Goal: Feedback & Contribution: Leave review/rating

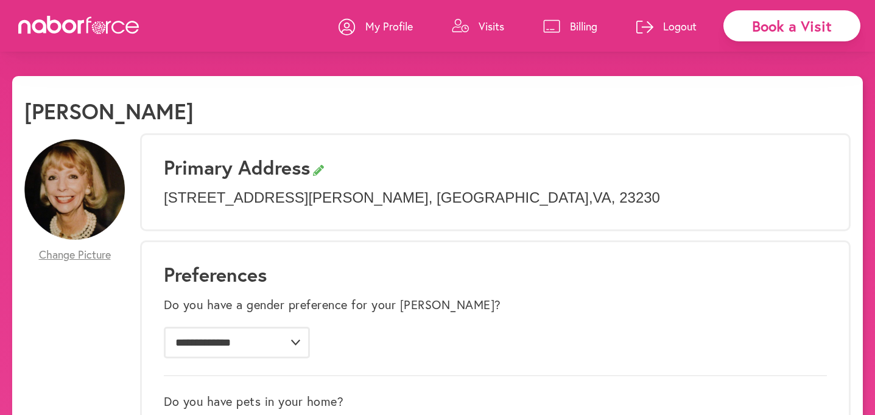
click at [481, 28] on p "Visits" at bounding box center [491, 26] width 26 height 15
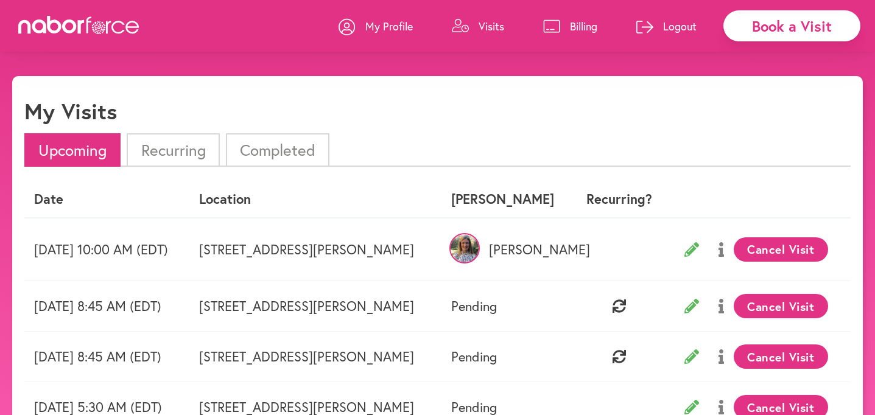
click at [699, 250] on icon at bounding box center [691, 249] width 15 height 15
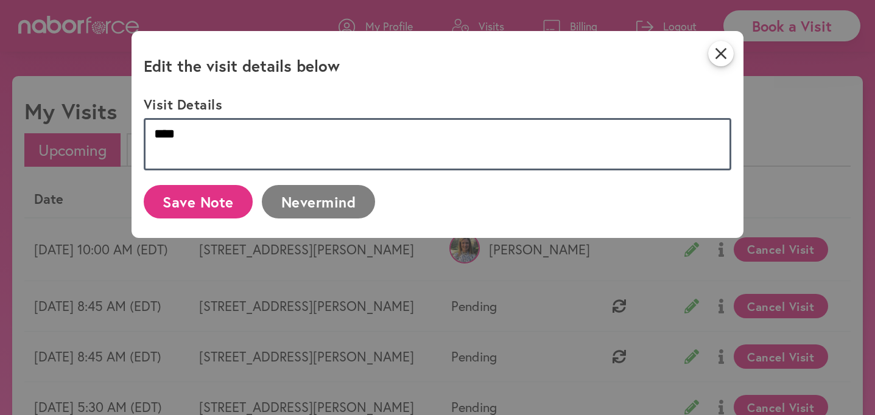
click at [518, 136] on textarea "****" at bounding box center [438, 144] width 588 height 52
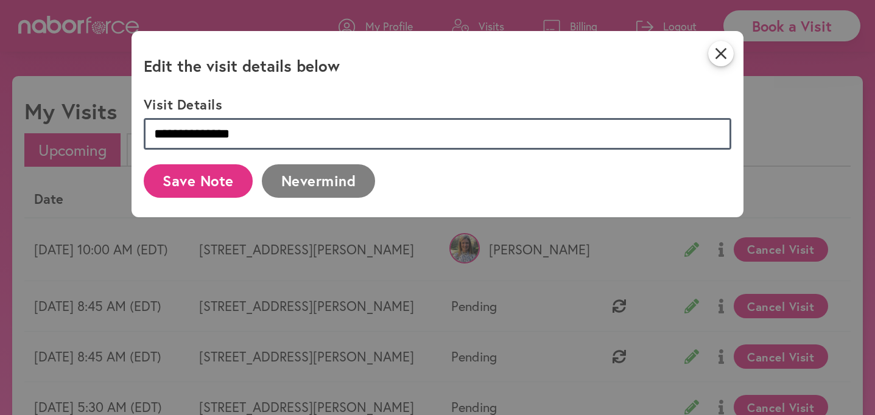
type textarea "**********"
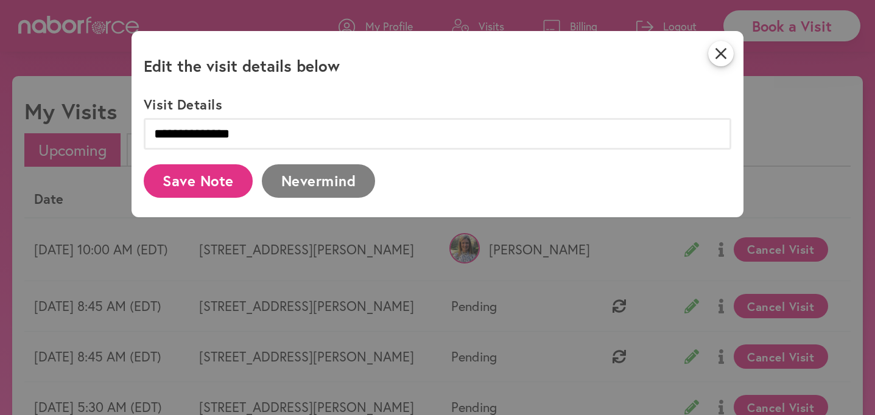
click at [173, 195] on button "Save Note" at bounding box center [199, 180] width 110 height 33
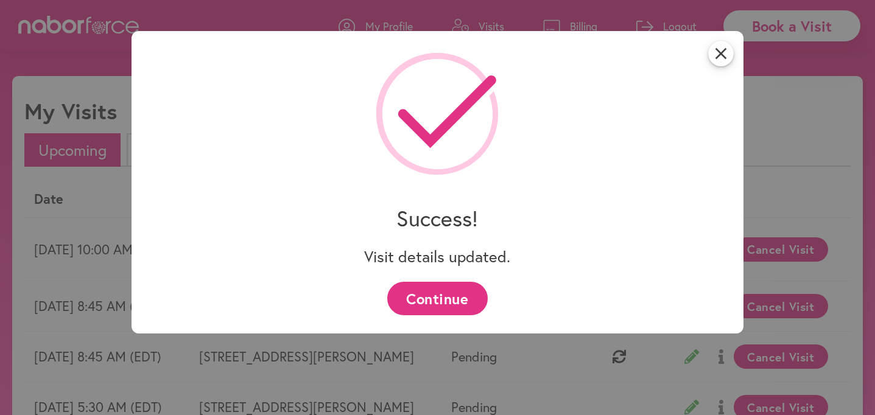
click at [446, 304] on button "Continue" at bounding box center [437, 298] width 100 height 33
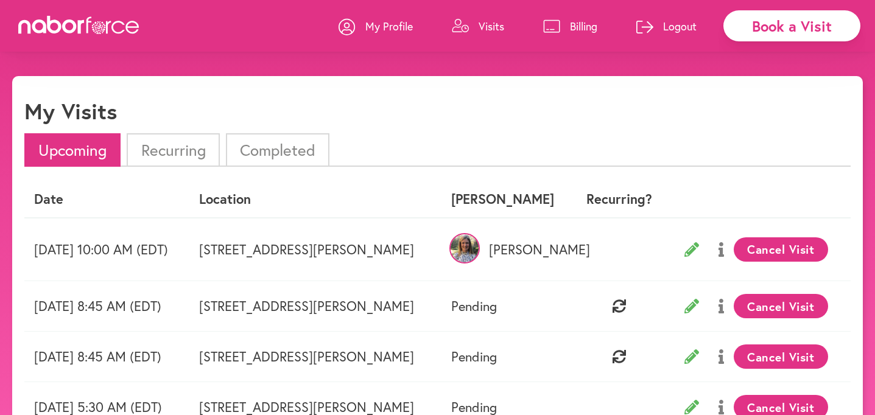
click at [487, 24] on p "Visits" at bounding box center [491, 26] width 26 height 15
click at [288, 145] on li "Completed" at bounding box center [277, 149] width 103 height 33
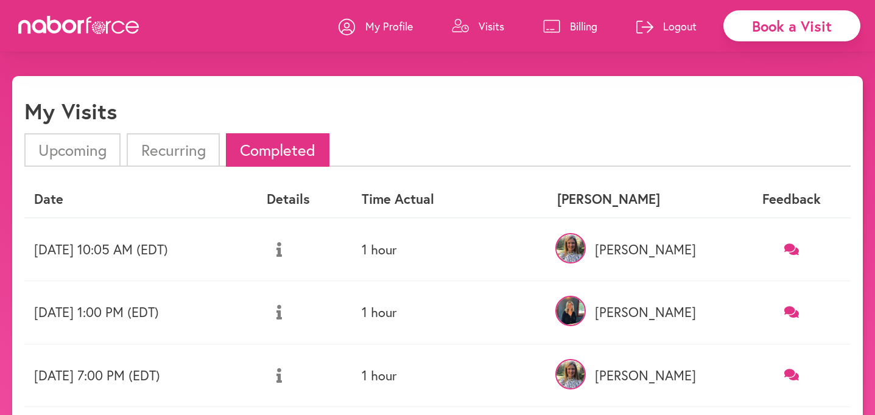
click at [791, 247] on icon at bounding box center [791, 249] width 15 height 12
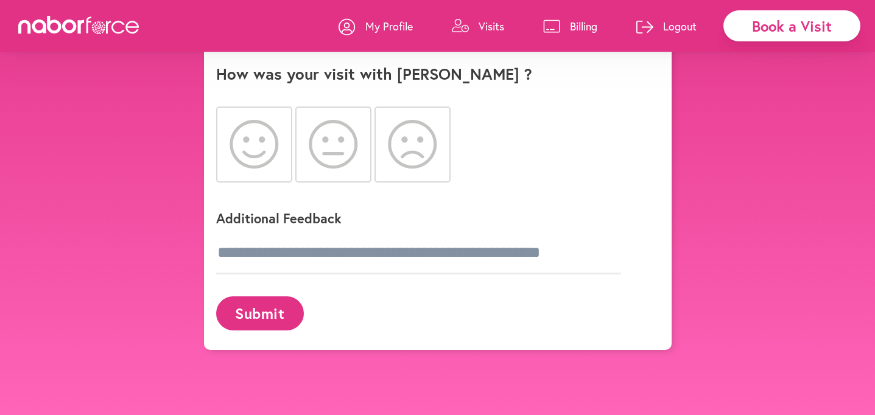
scroll to position [76, 0]
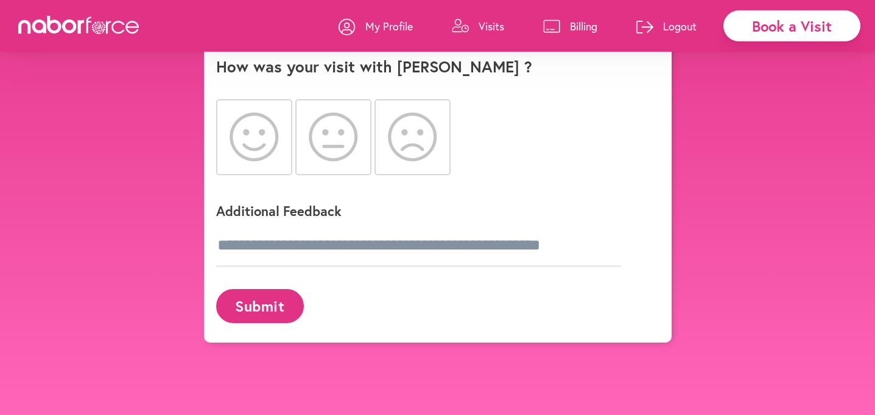
click at [258, 151] on icon at bounding box center [253, 137] width 49 height 49
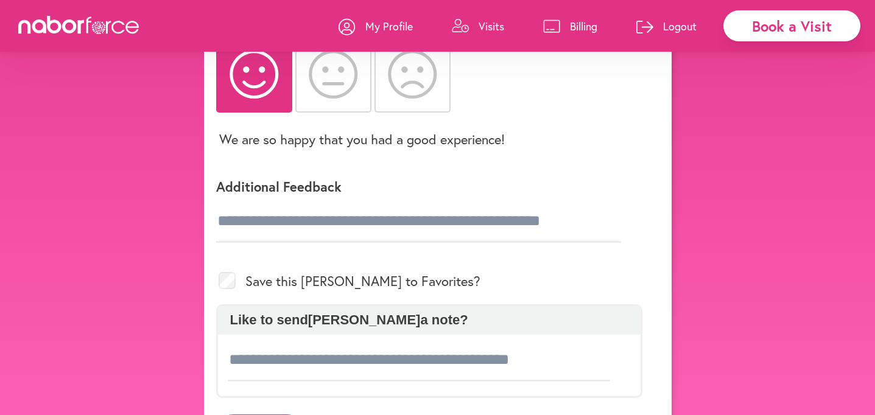
scroll to position [138, 0]
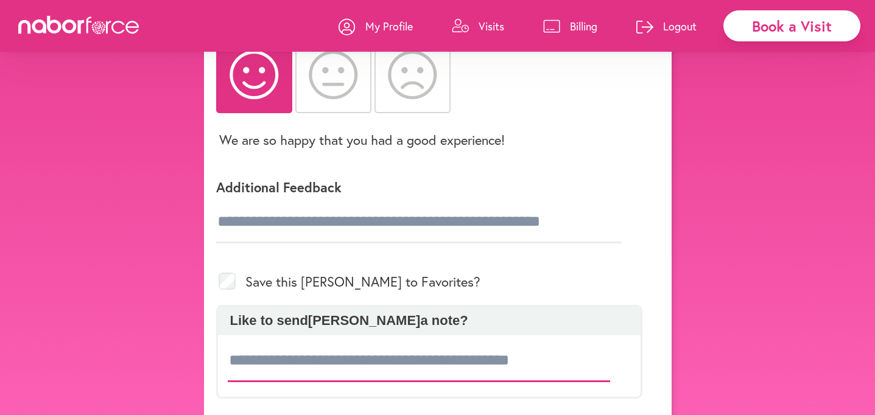
click at [295, 363] on input at bounding box center [419, 361] width 383 height 43
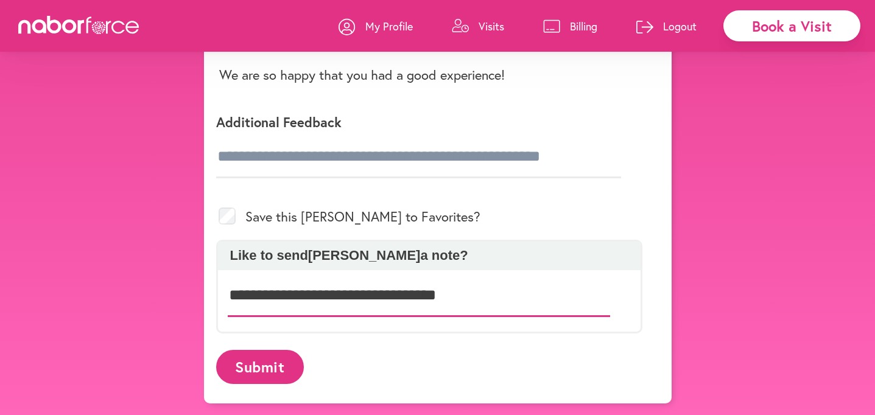
type input "**********"
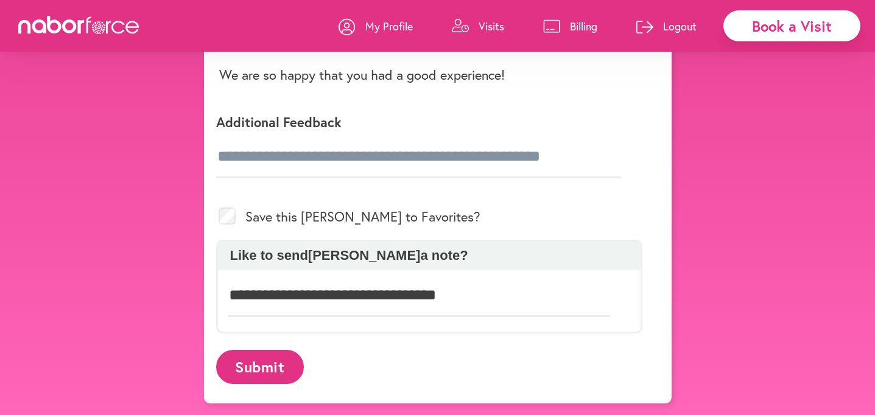
click at [262, 373] on button "Submit" at bounding box center [260, 366] width 88 height 33
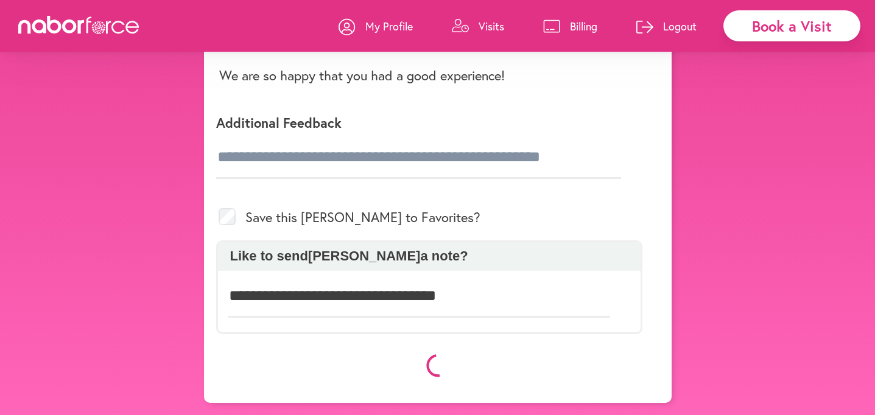
scroll to position [203, 0]
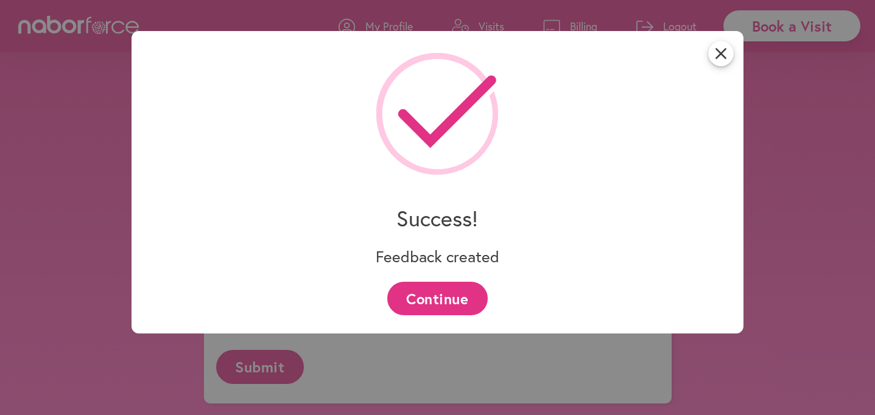
click at [430, 305] on button "Continue" at bounding box center [437, 298] width 100 height 33
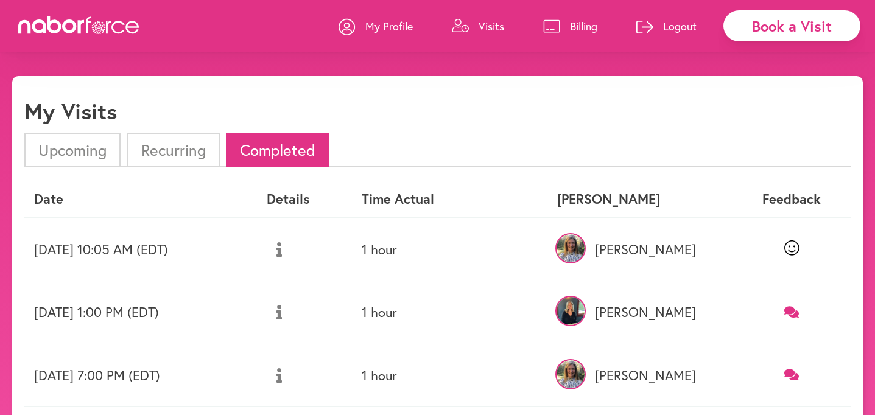
click at [83, 151] on li "Upcoming" at bounding box center [72, 149] width 96 height 33
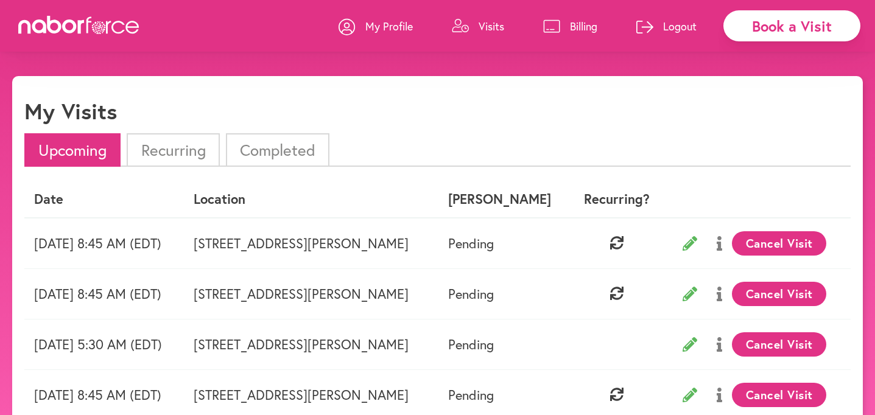
click at [296, 156] on li "Completed" at bounding box center [277, 149] width 103 height 33
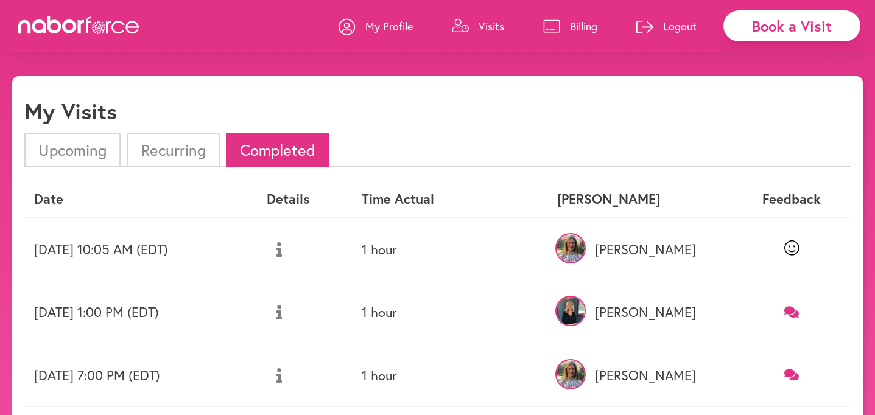
click at [789, 377] on icon at bounding box center [791, 375] width 15 height 12
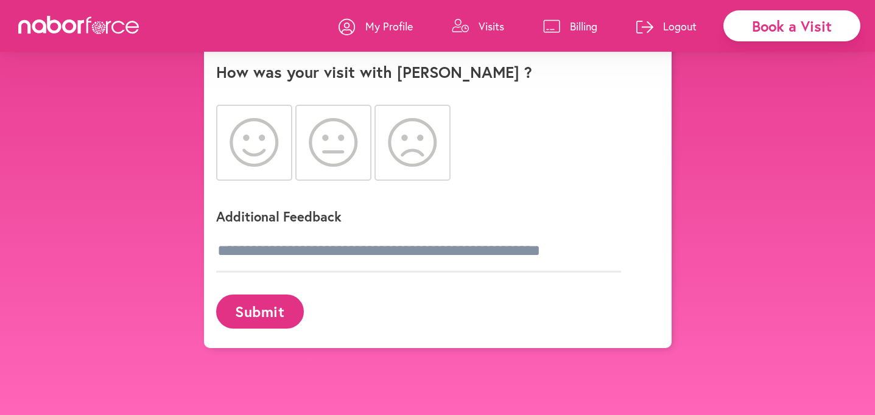
scroll to position [72, 0]
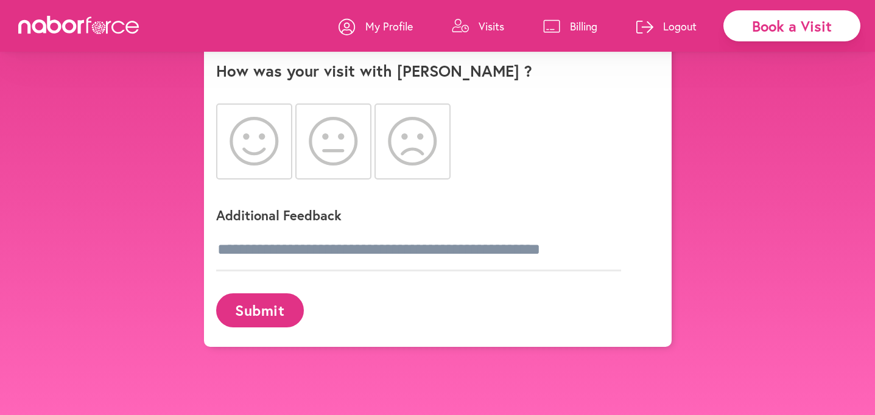
click at [336, 150] on icon at bounding box center [333, 141] width 49 height 49
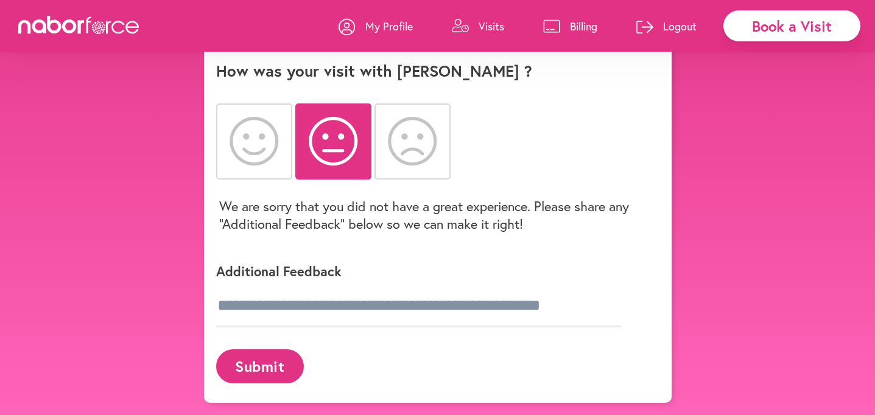
click at [256, 149] on icon at bounding box center [253, 141] width 49 height 49
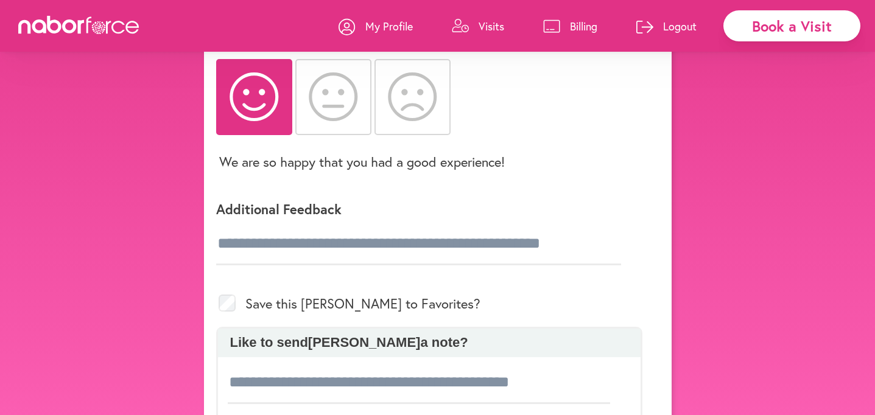
scroll to position [112, 0]
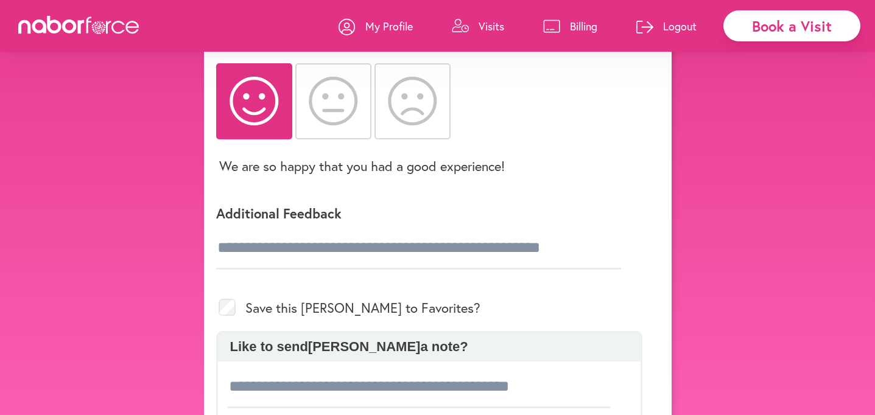
click at [336, 114] on icon at bounding box center [333, 101] width 49 height 49
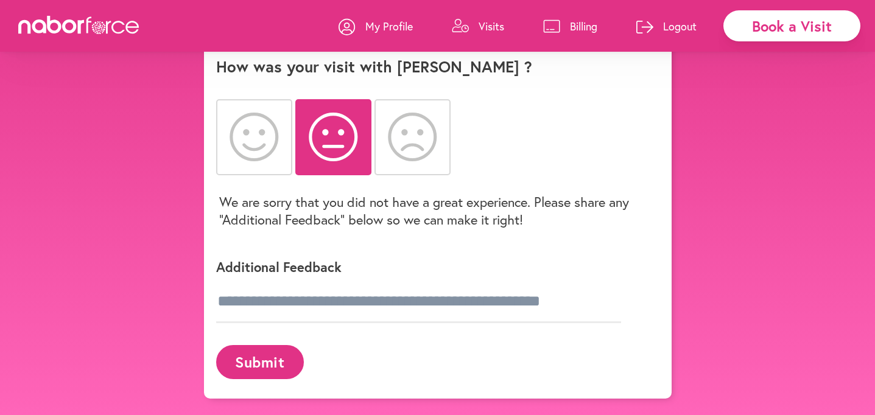
click at [420, 144] on icon at bounding box center [412, 137] width 49 height 49
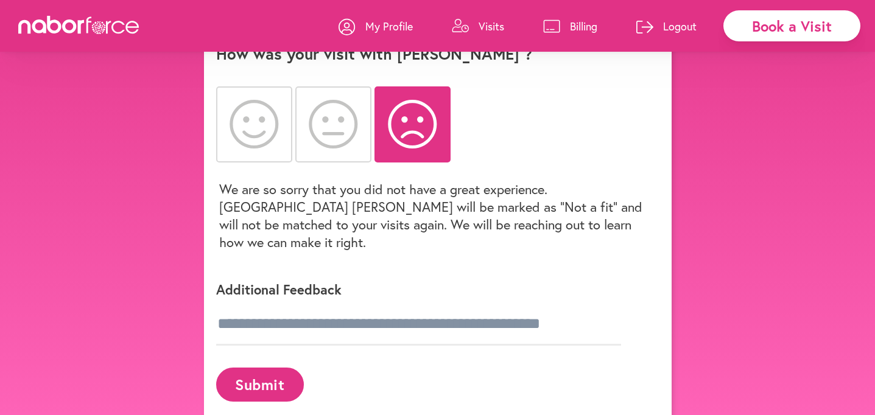
click at [330, 141] on icon at bounding box center [333, 124] width 49 height 49
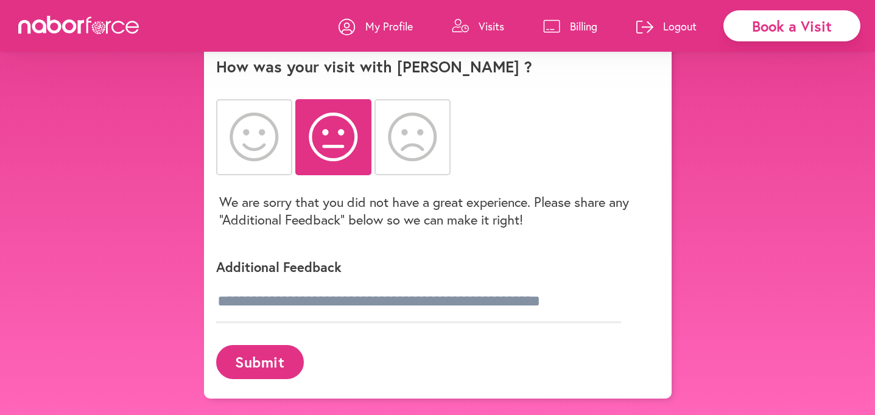
click at [259, 136] on icon at bounding box center [253, 137] width 49 height 49
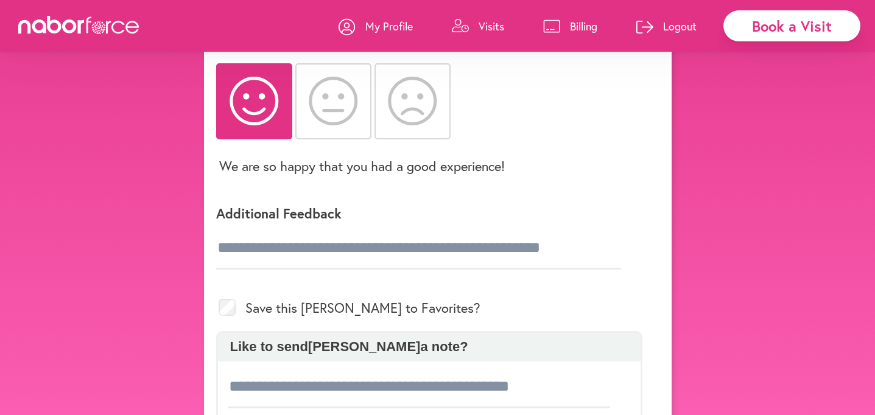
scroll to position [203, 0]
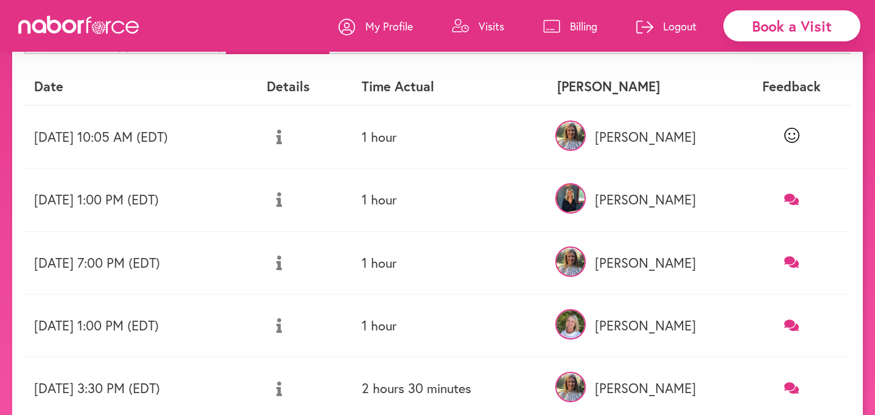
scroll to position [119, 0]
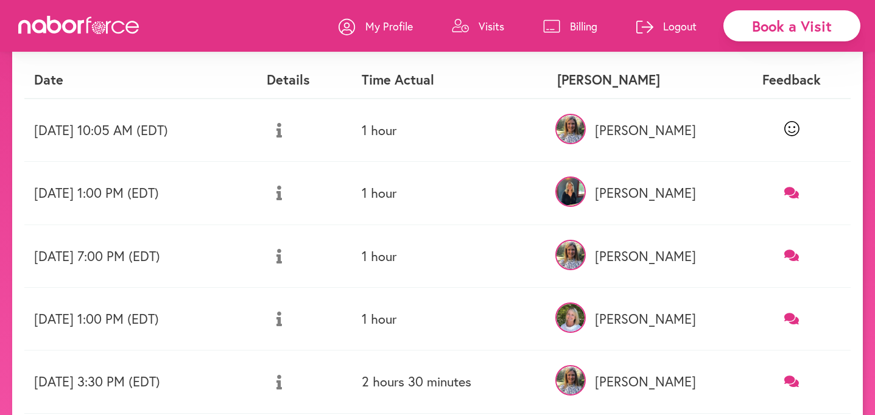
click at [794, 253] on icon at bounding box center [791, 255] width 15 height 13
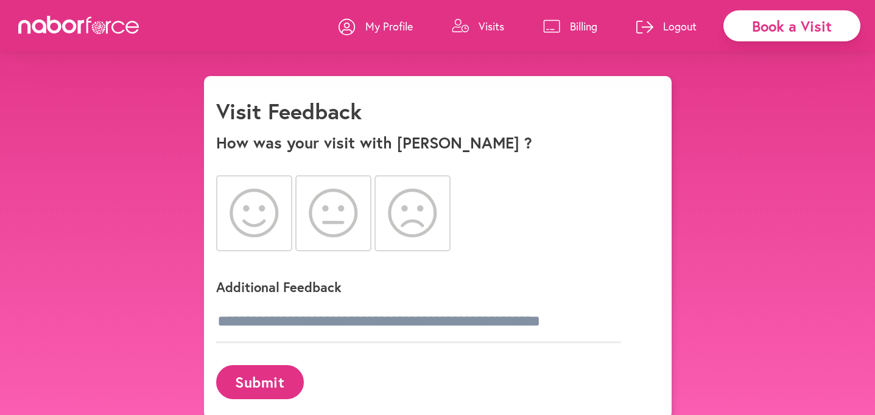
click at [248, 225] on icon at bounding box center [253, 213] width 49 height 49
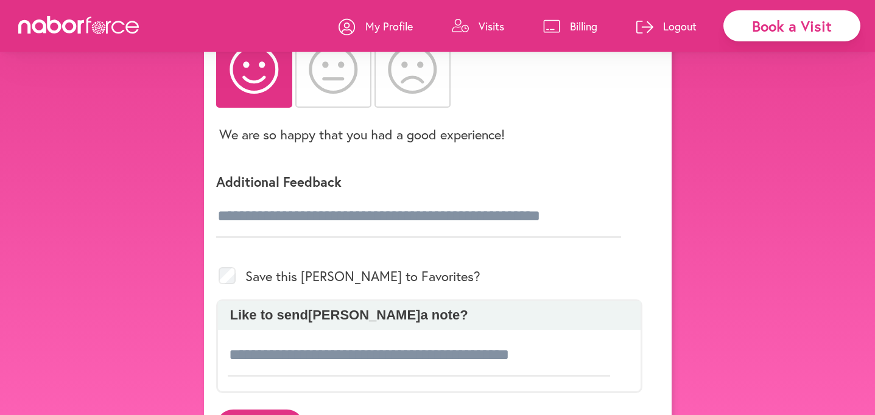
scroll to position [136, 0]
